Goal: Task Accomplishment & Management: Manage account settings

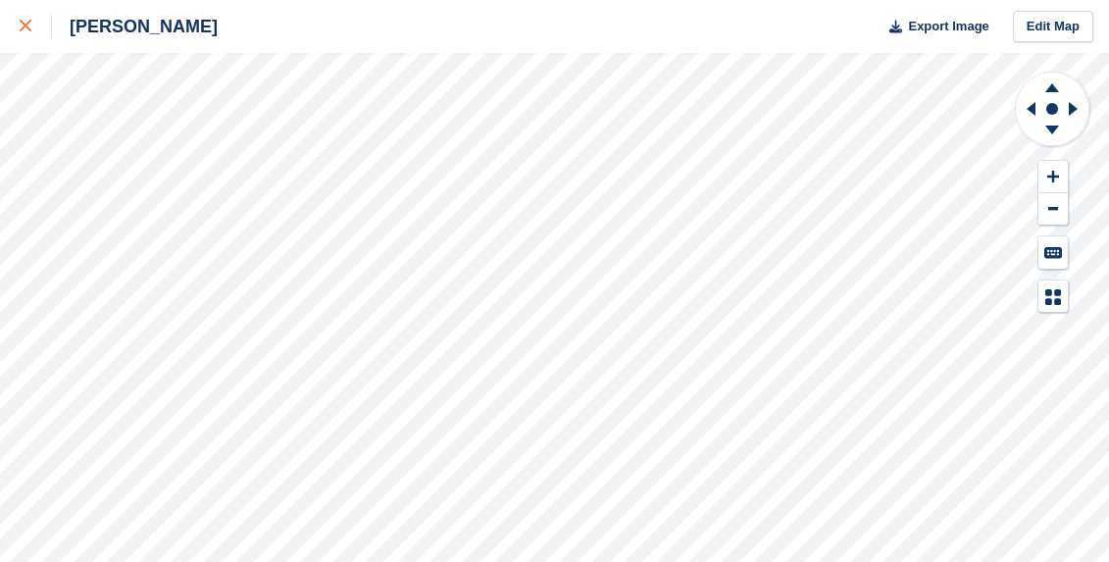
click at [28, 17] on div at bounding box center [36, 27] width 32 height 24
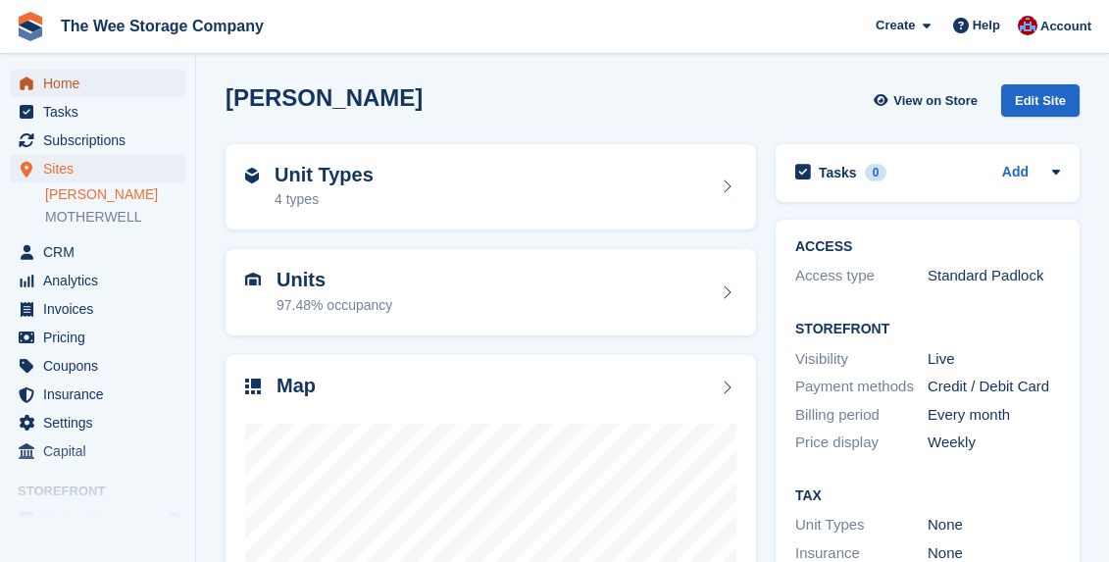
click at [84, 73] on span "Home" at bounding box center [102, 83] width 118 height 27
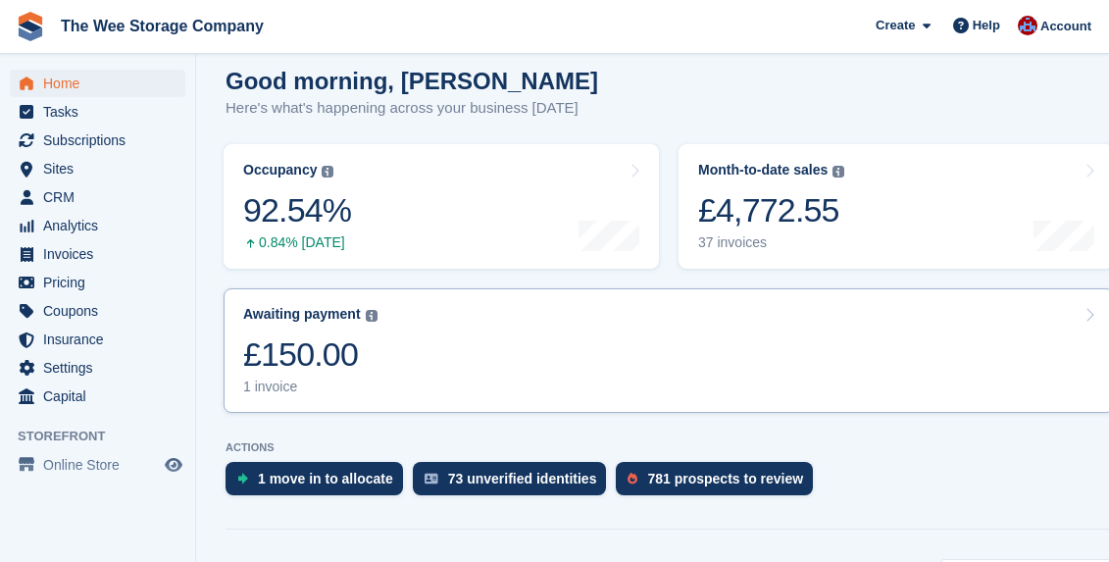
scroll to position [208, 0]
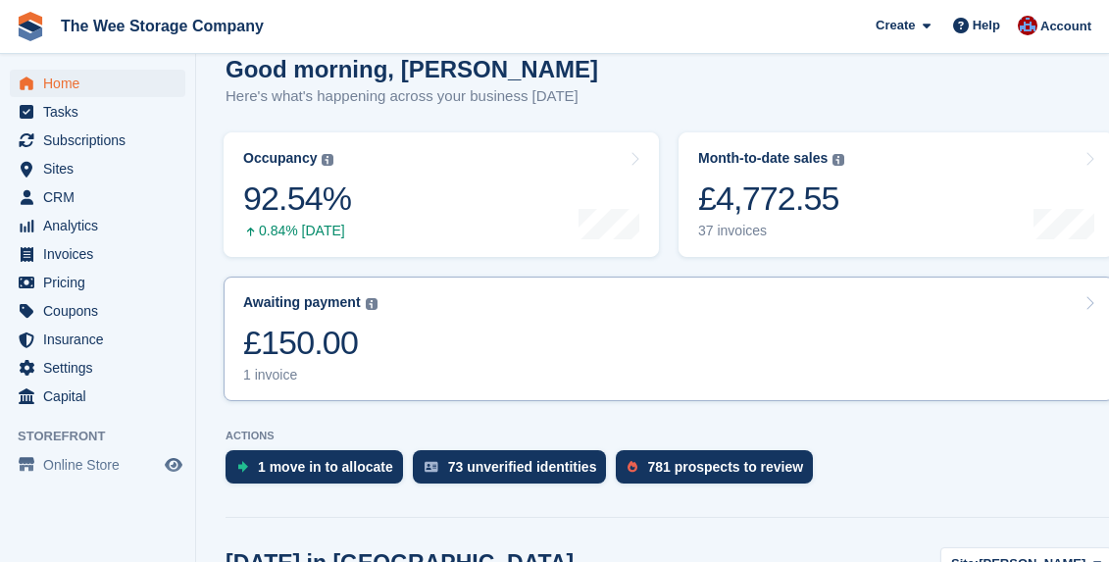
click at [490, 338] on link "Awaiting payment The total outstanding balance on all open invoices. £150.00 1 …" at bounding box center [669, 339] width 891 height 125
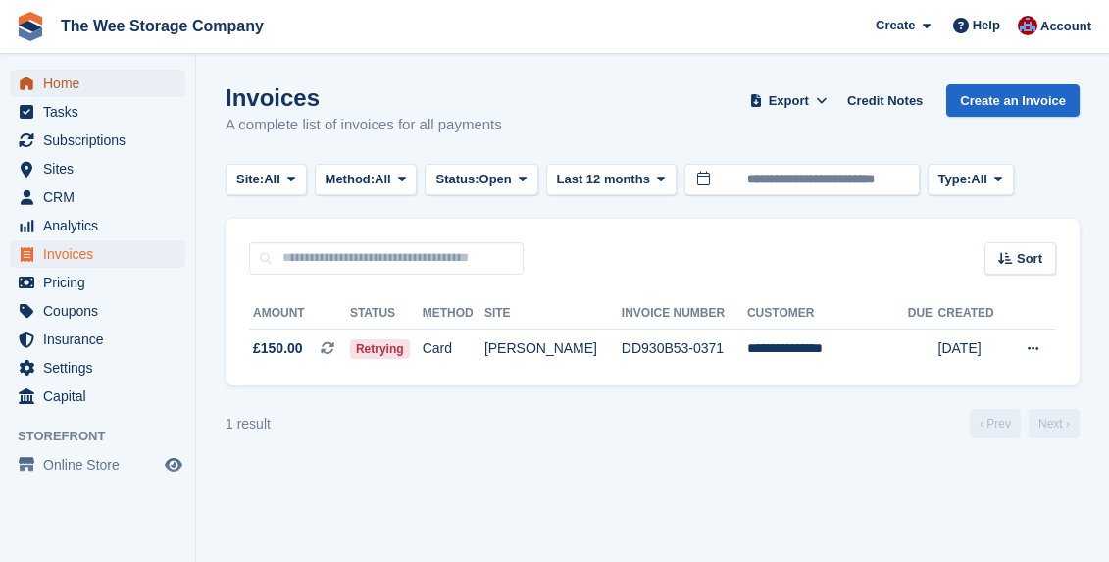
click at [78, 77] on span "Home" at bounding box center [102, 83] width 118 height 27
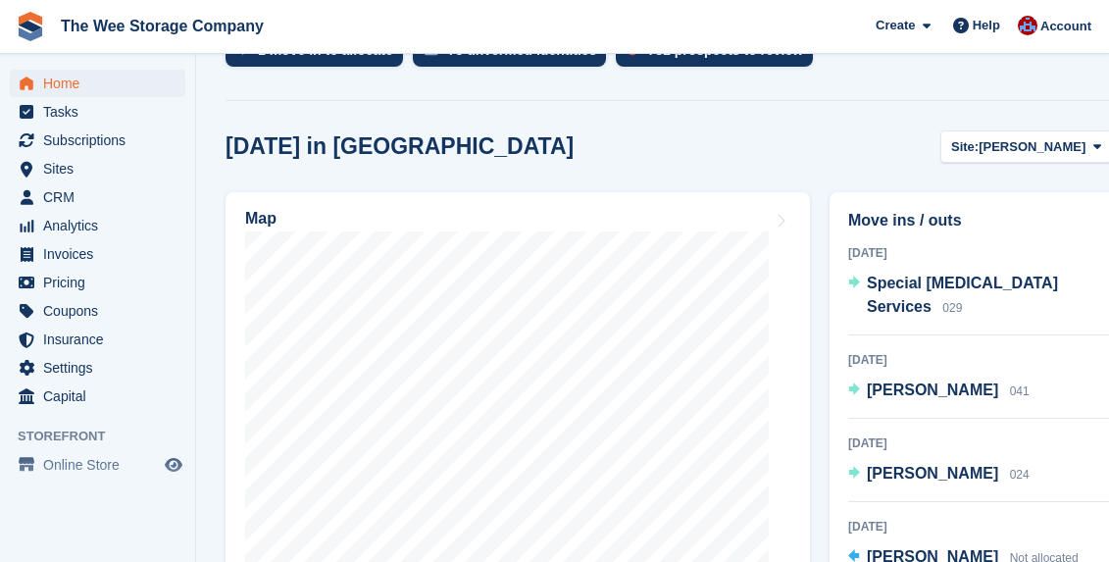
scroll to position [638, 0]
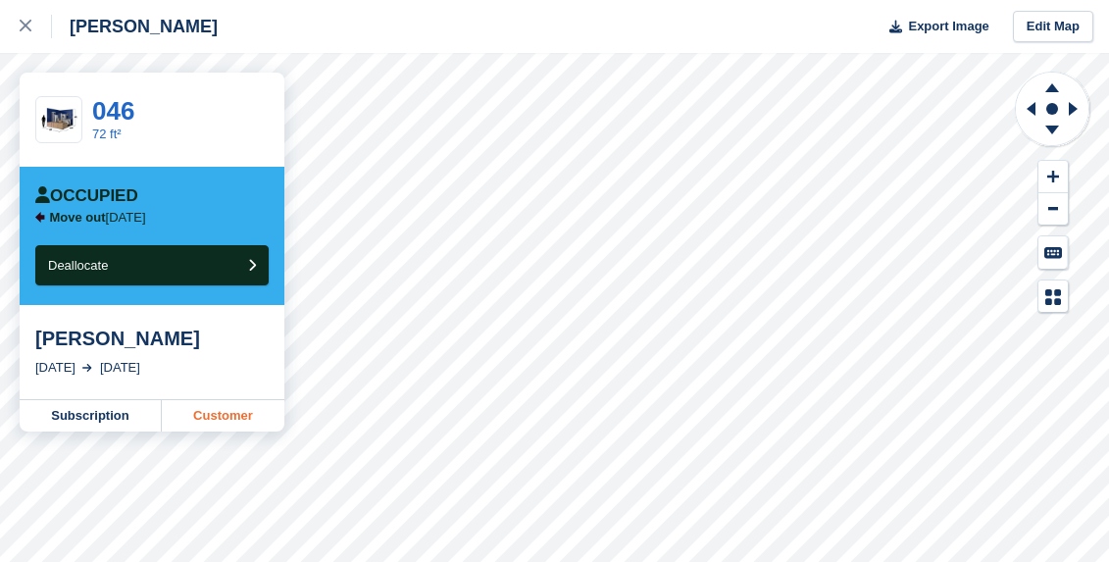
click at [227, 417] on link "Customer" at bounding box center [223, 415] width 123 height 31
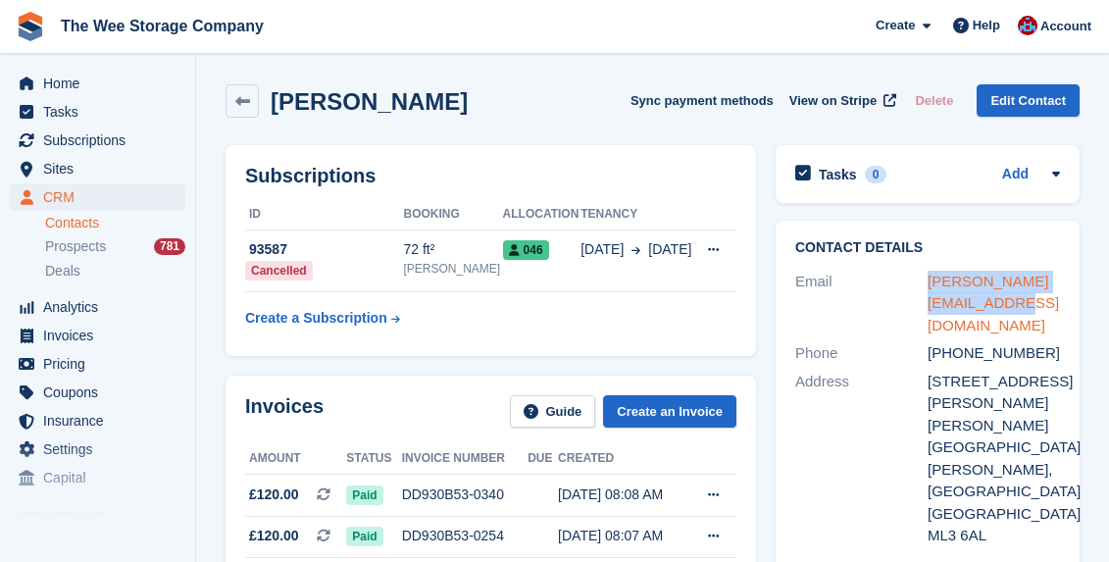
drag, startPoint x: 1014, startPoint y: 305, endPoint x: 930, endPoint y: 284, distance: 86.8
click at [930, 284] on div "[PERSON_NAME][EMAIL_ADDRESS][DOMAIN_NAME]" at bounding box center [994, 304] width 132 height 67
copy link "[PERSON_NAME][EMAIL_ADDRESS][DOMAIN_NAME]"
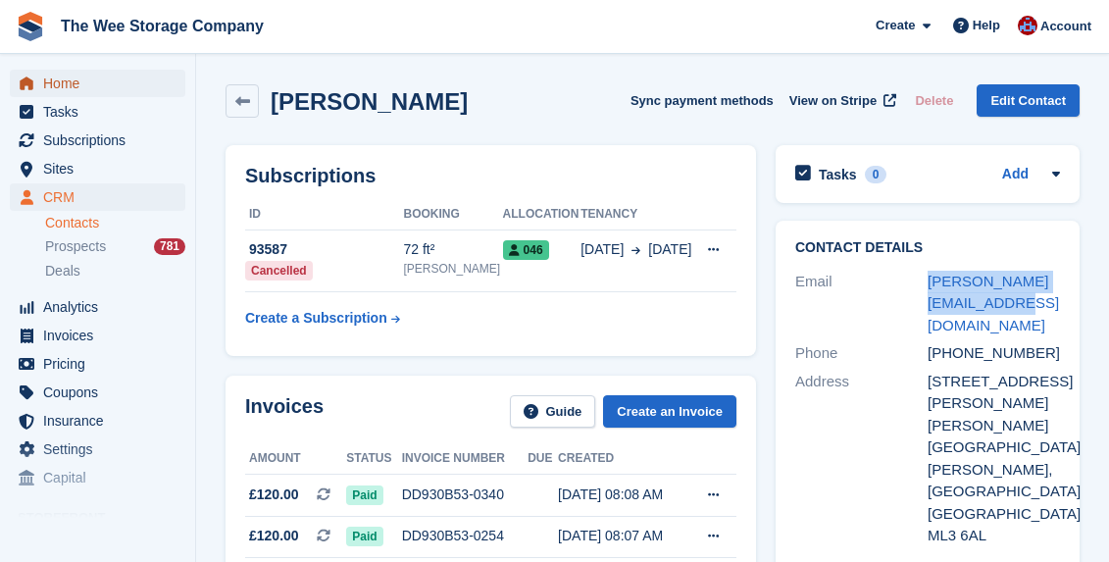
click at [68, 83] on span "Home" at bounding box center [102, 83] width 118 height 27
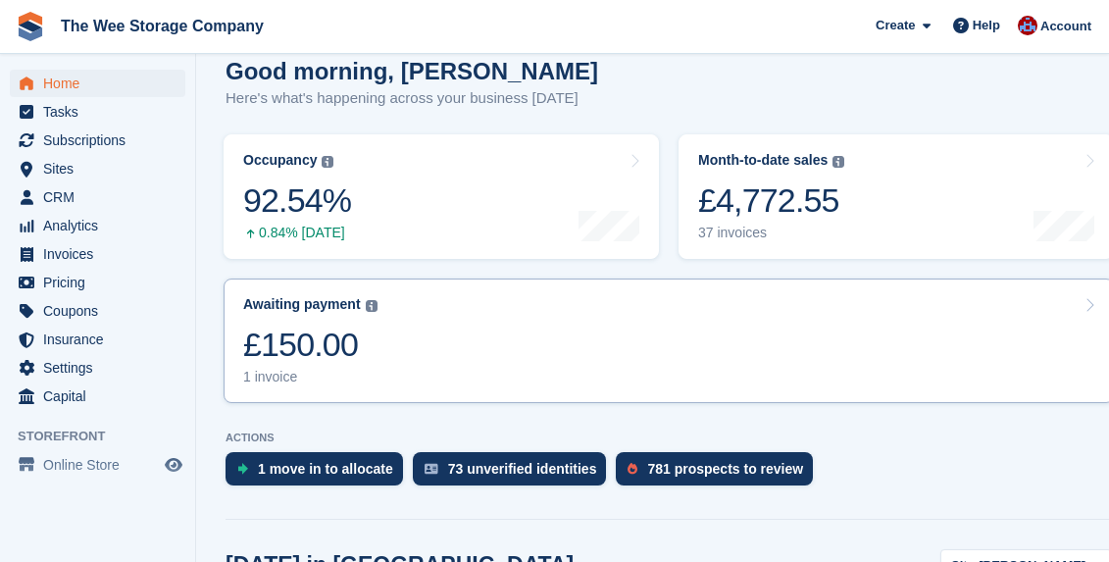
scroll to position [208, 0]
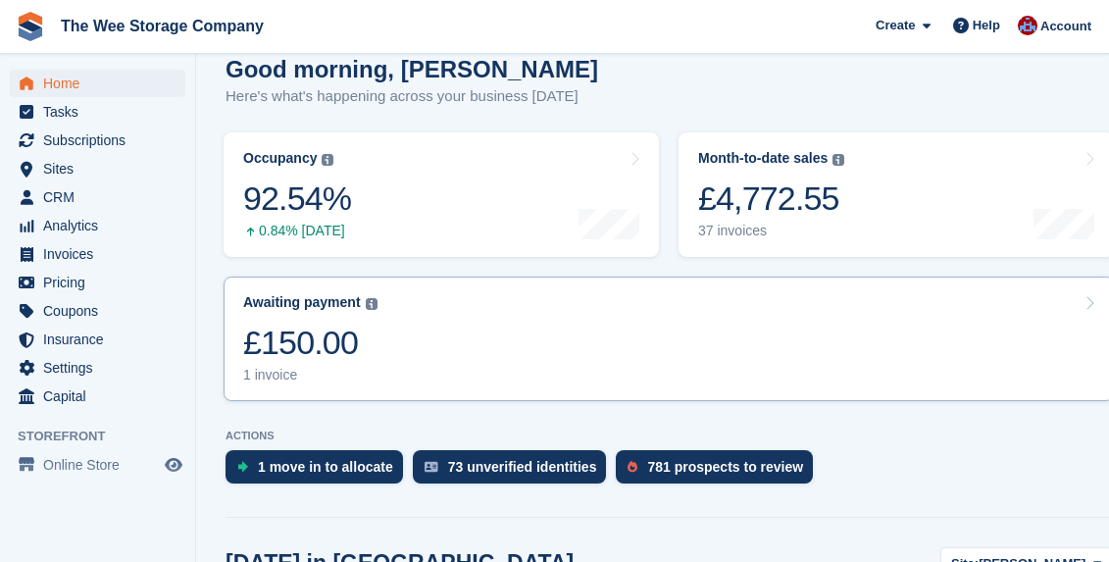
click at [319, 323] on div "£150.00" at bounding box center [310, 343] width 134 height 40
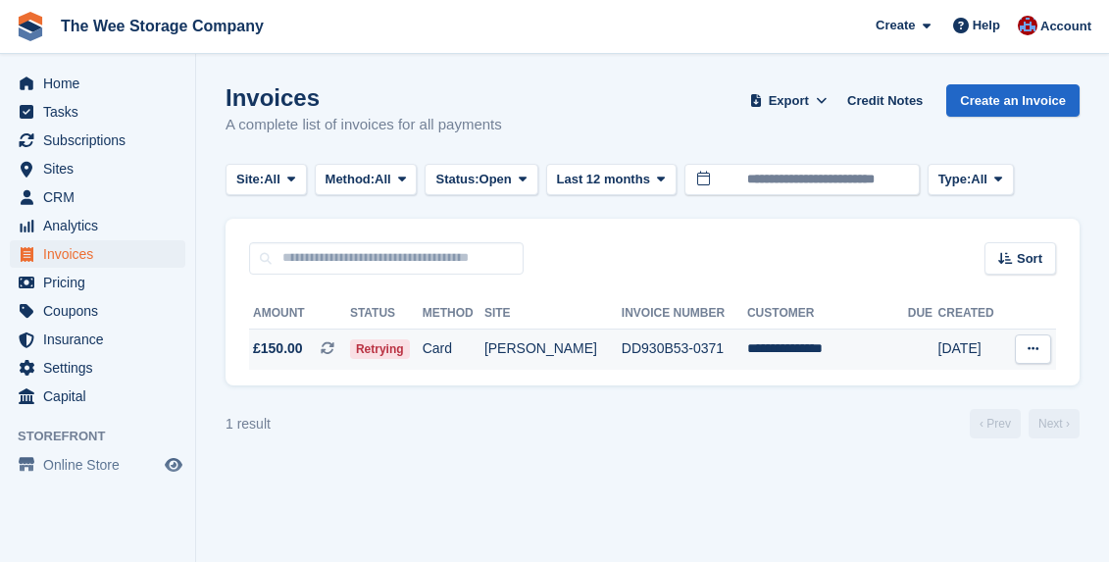
click at [832, 352] on td "**********" at bounding box center [827, 349] width 161 height 41
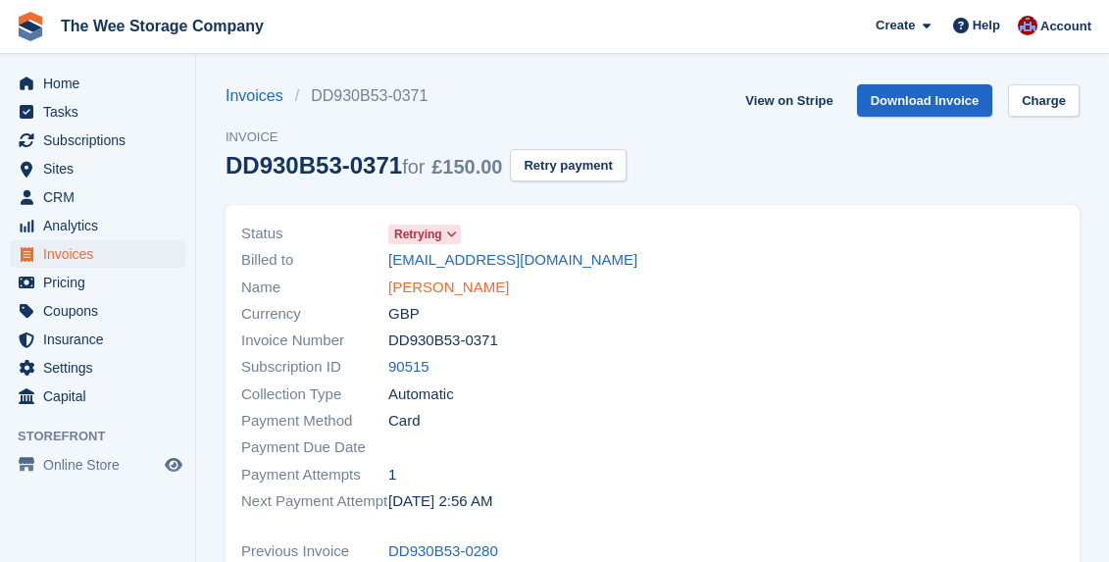
click at [463, 294] on link "[PERSON_NAME]" at bounding box center [448, 288] width 121 height 23
